Goal: Task Accomplishment & Management: Manage account settings

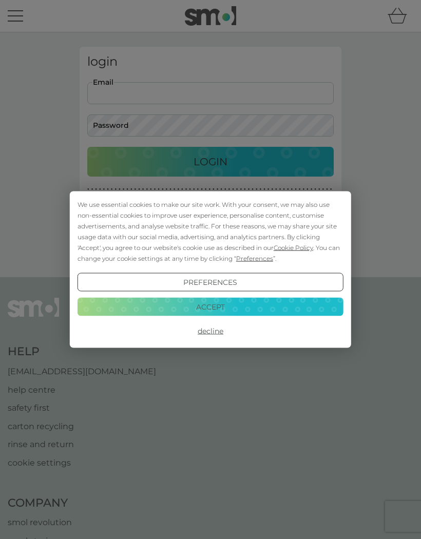
click at [168, 313] on button "Accept" at bounding box center [211, 306] width 266 height 18
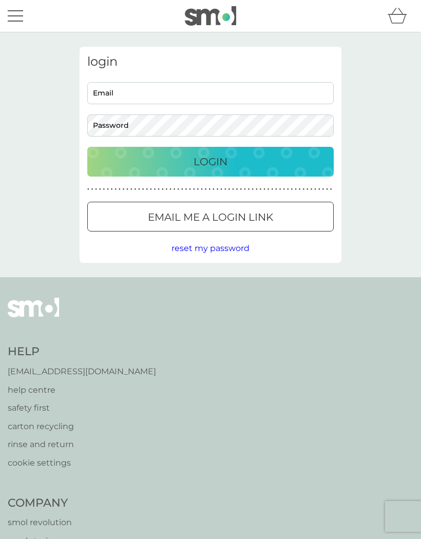
click at [107, 95] on input "Email" at bounding box center [210, 93] width 246 height 22
type input "helenlw7@btinternet.com"
click at [95, 164] on button "Login" at bounding box center [210, 162] width 246 height 30
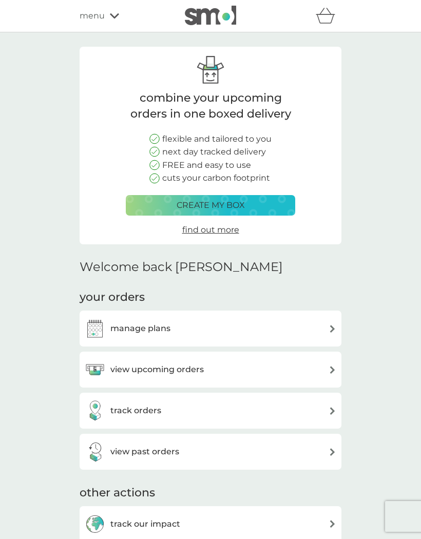
click at [323, 359] on div "view upcoming orders" at bounding box center [211, 369] width 252 height 21
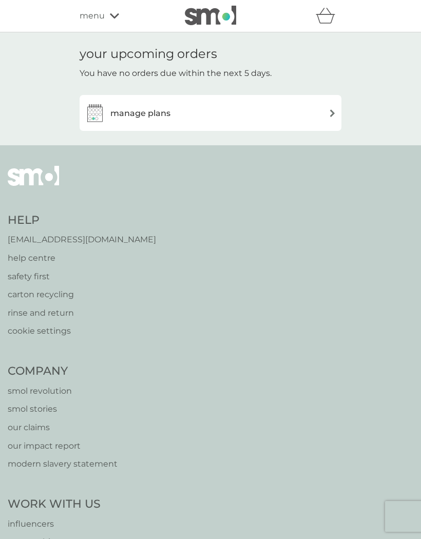
click at [326, 112] on div "manage plans" at bounding box center [211, 113] width 252 height 21
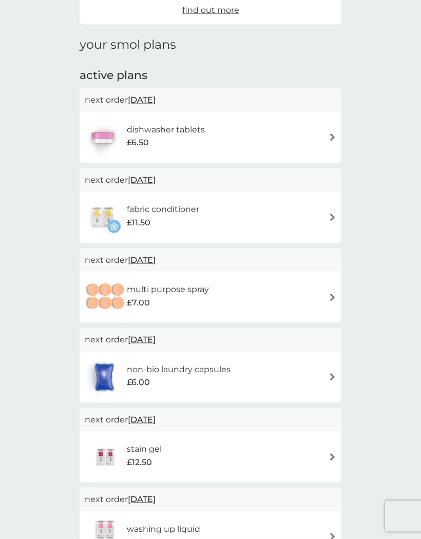
scroll to position [117, 0]
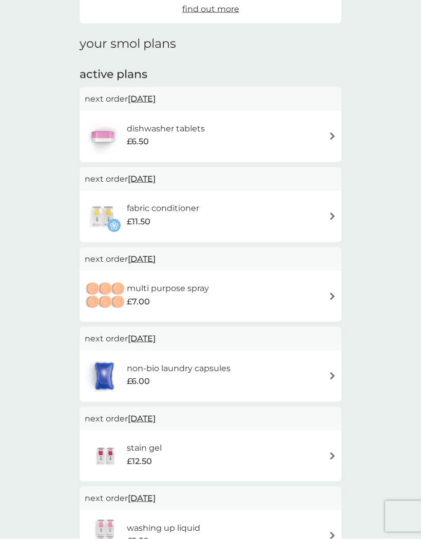
click at [332, 134] on img at bounding box center [333, 136] width 8 height 8
